Goal: Task Accomplishment & Management: Use online tool/utility

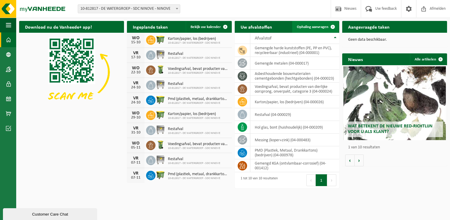
click at [318, 28] on span "Ophaling aanvragen" at bounding box center [313, 27] width 32 height 4
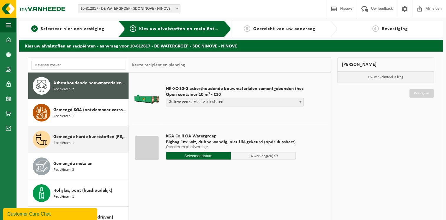
click at [67, 138] on span "Gemengde harde kunststoffen (PE, PP en PVC), recycleerbaar (industrieel)" at bounding box center [90, 136] width 74 height 7
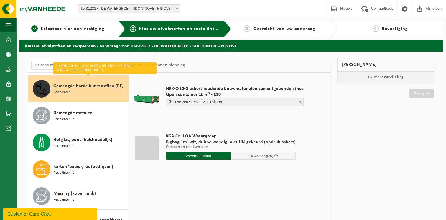
scroll to position [53, 0]
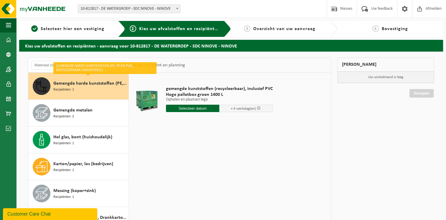
click at [189, 108] on input "text" at bounding box center [192, 108] width 53 height 7
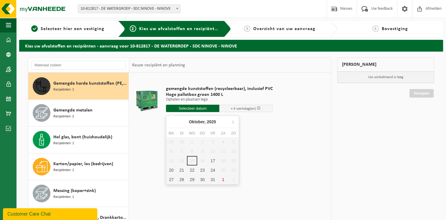
click at [213, 160] on div "17" at bounding box center [213, 160] width 10 height 9
type input "Van 2025-10-17"
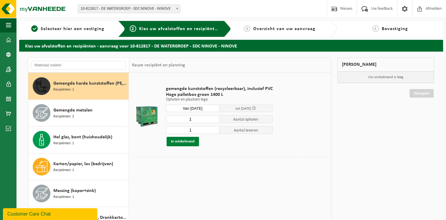
click at [183, 143] on button "In winkelmand" at bounding box center [183, 141] width 32 height 9
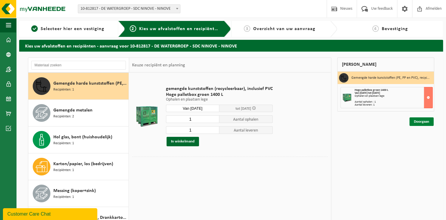
click at [420, 121] on link "Doorgaan" at bounding box center [421, 121] width 24 height 9
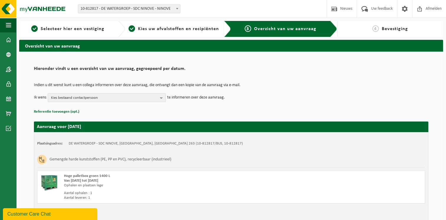
click at [163, 99] on b "button" at bounding box center [162, 97] width 5 height 8
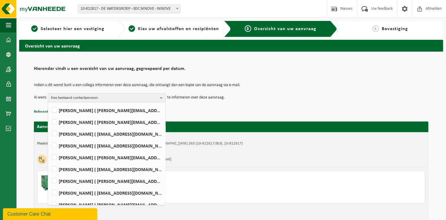
scroll to position [129, 0]
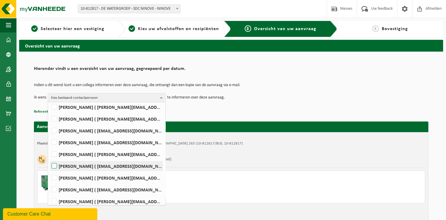
click at [112, 167] on label "JEAN VANDEVELDE ( jean.vandevelde@dewatergroep.be )" at bounding box center [106, 166] width 112 height 9
click at [50, 159] on input "JEAN VANDEVELDE ( jean.vandevelde@dewatergroep.be )" at bounding box center [49, 158] width 0 height 0
checkbox input "true"
click at [302, 94] on td "Ik wens JEAN VANDEVELDE Alles selecteren Alles deselecteren JOKE BRENNING ( jok…" at bounding box center [231, 97] width 394 height 9
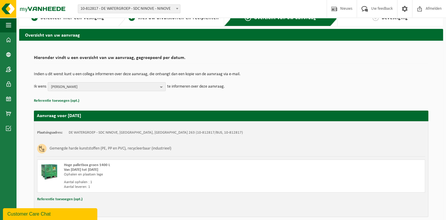
scroll to position [37, 0]
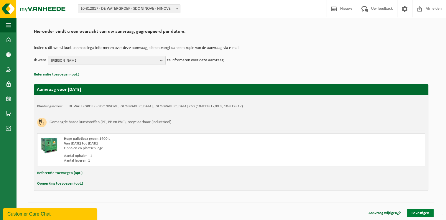
click at [420, 213] on link "Bevestigen" at bounding box center [420, 213] width 27 height 9
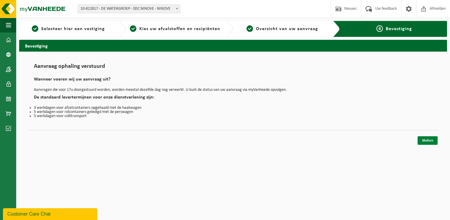
click at [428, 140] on link "Sluiten" at bounding box center [428, 140] width 20 height 9
